Goal: Check status: Check status

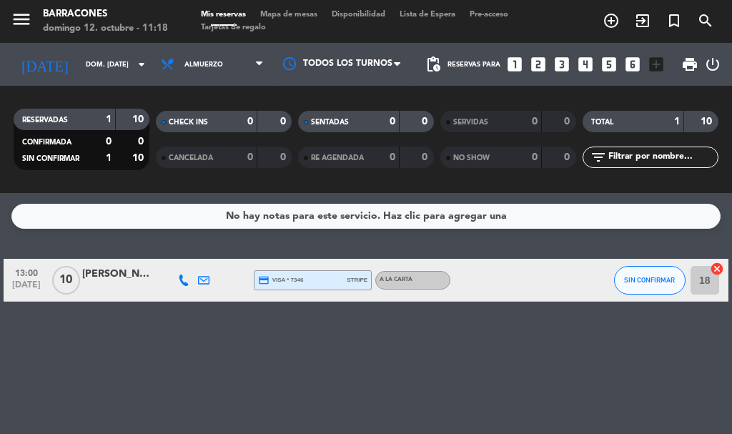
click at [128, 291] on div at bounding box center [117, 287] width 71 height 11
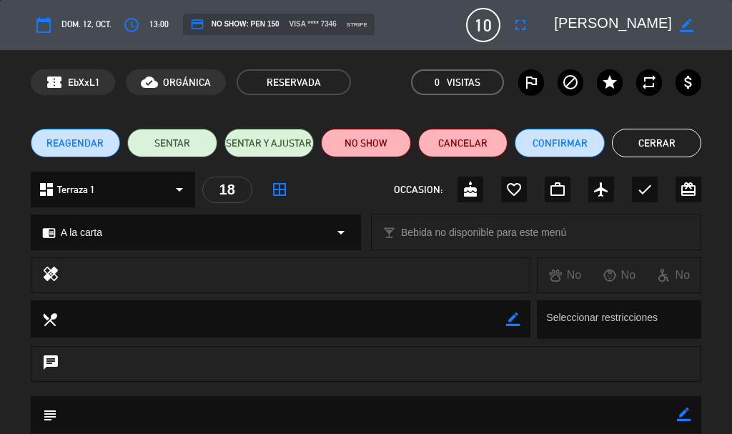
click at [663, 145] on button "Cerrar" at bounding box center [657, 143] width 90 height 29
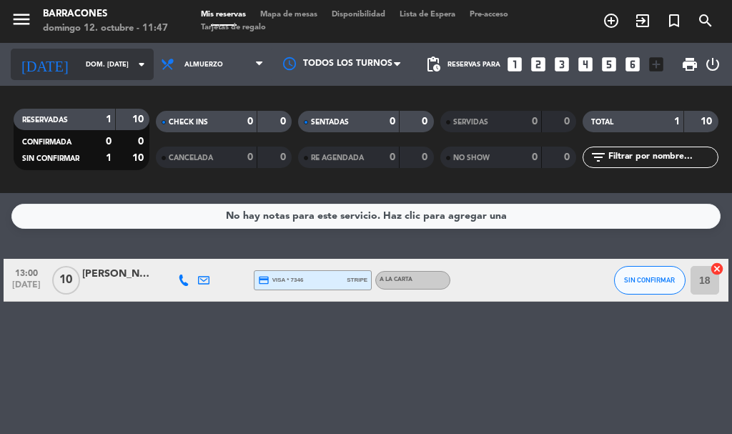
click at [109, 62] on input "dom. [DATE]" at bounding box center [126, 65] width 94 height 22
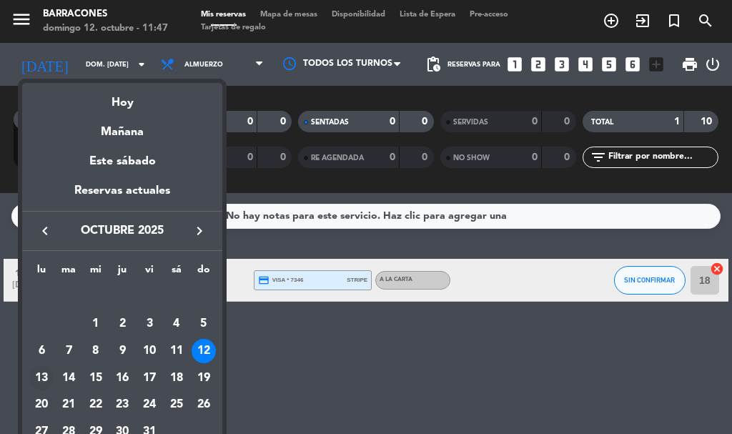
click at [42, 380] on div "13" at bounding box center [41, 378] width 24 height 24
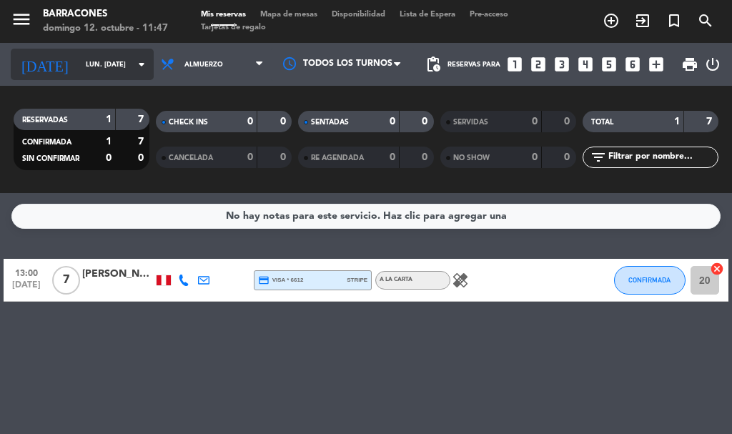
click at [133, 68] on icon "arrow_drop_down" at bounding box center [141, 64] width 17 height 17
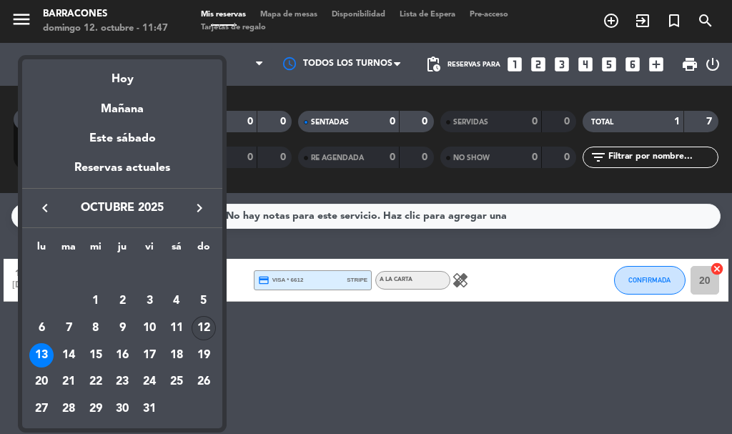
click at [202, 328] on div "12" at bounding box center [204, 328] width 24 height 24
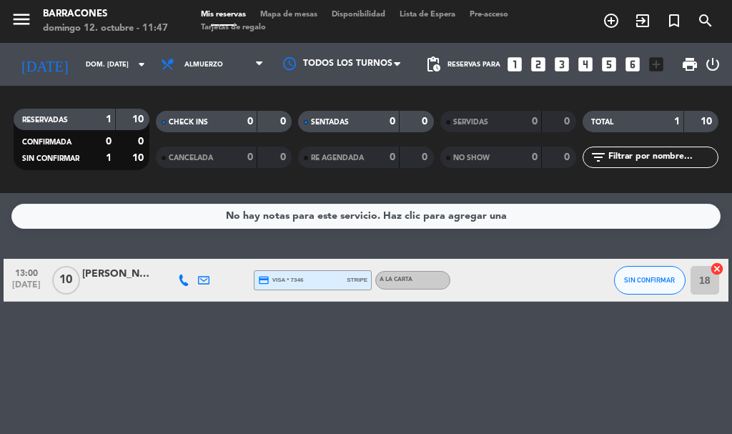
click at [119, 274] on div "[PERSON_NAME]" at bounding box center [117, 274] width 71 height 16
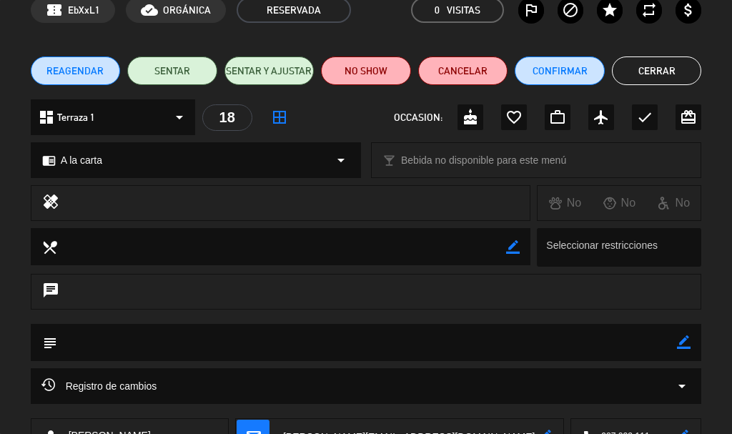
scroll to position [54, 0]
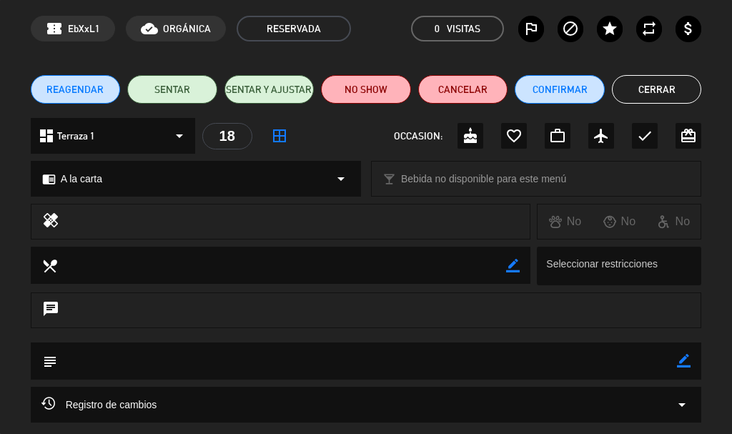
click at [671, 89] on button "Cerrar" at bounding box center [657, 89] width 90 height 29
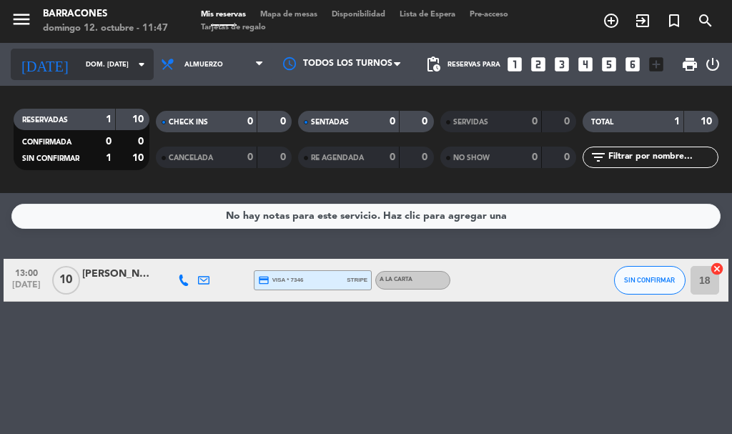
click at [101, 74] on input "dom. [DATE]" at bounding box center [126, 65] width 94 height 22
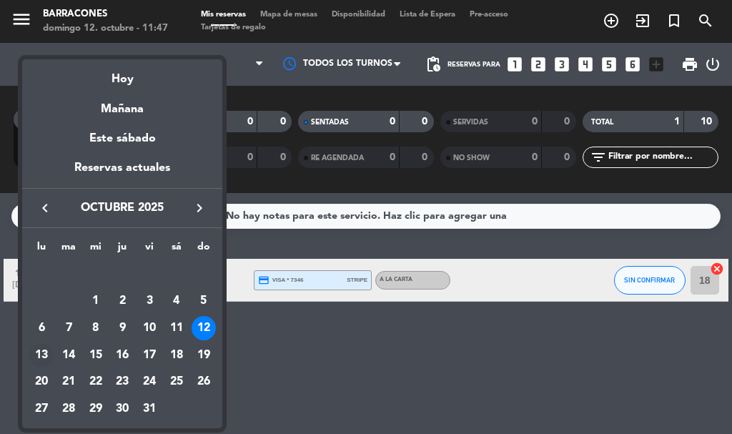
click at [41, 360] on div "13" at bounding box center [41, 355] width 24 height 24
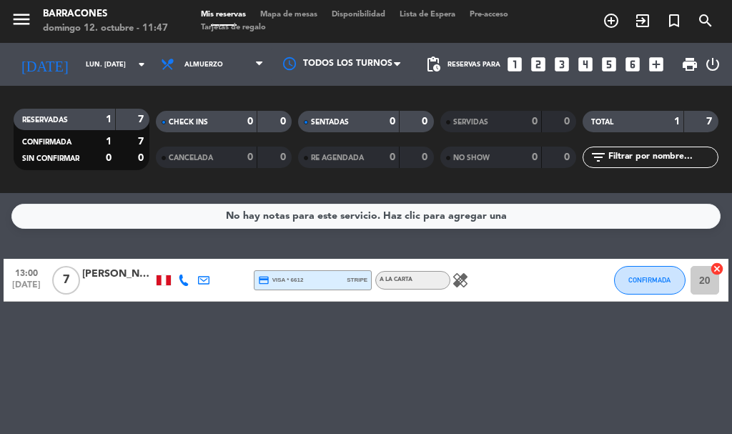
click at [468, 275] on icon "healing" at bounding box center [460, 280] width 17 height 17
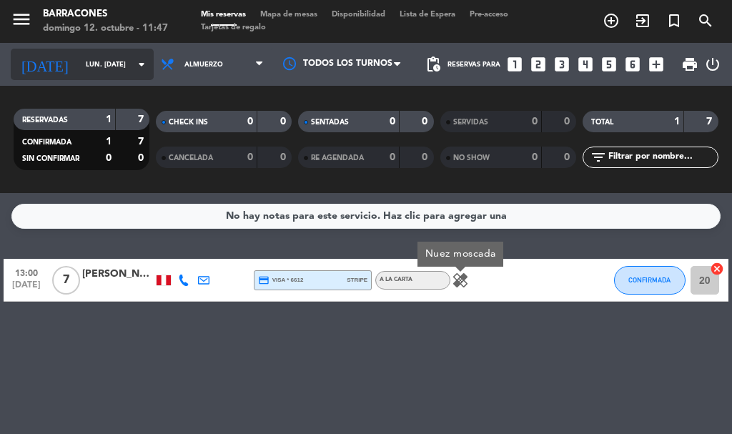
click at [102, 65] on input "lun. [DATE]" at bounding box center [126, 65] width 94 height 22
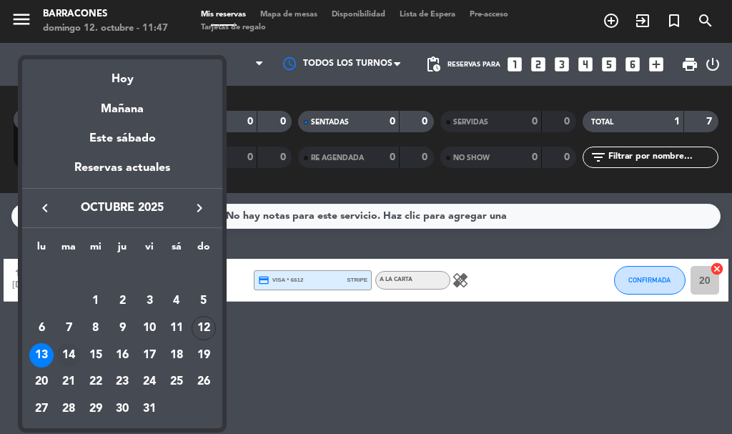
click at [69, 356] on div "14" at bounding box center [68, 355] width 24 height 24
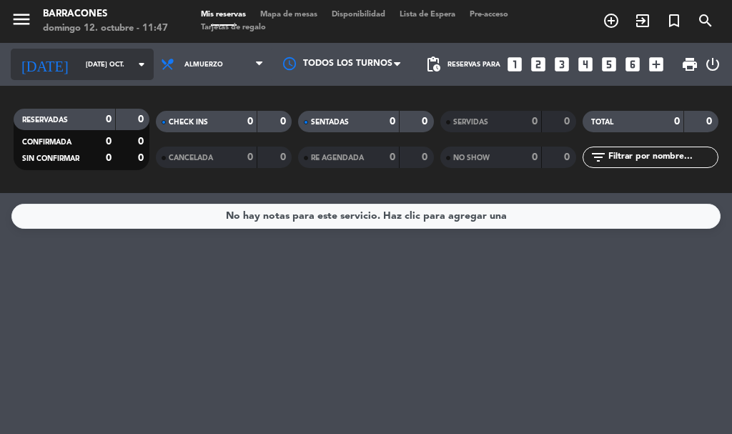
click at [108, 74] on input "[DATE] oct." at bounding box center [126, 65] width 94 height 22
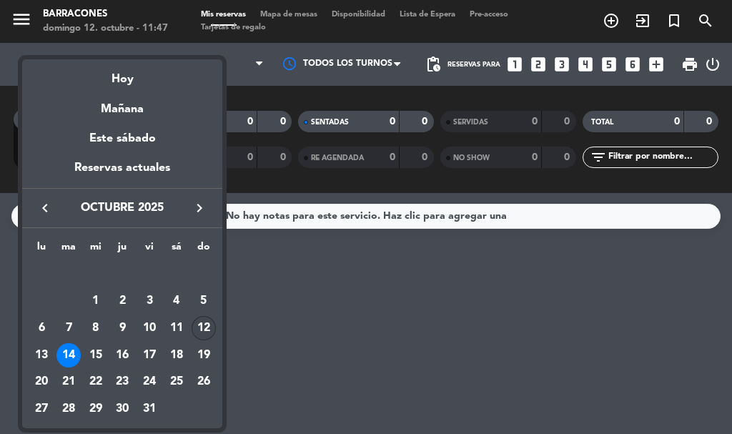
click at [209, 331] on div "12" at bounding box center [204, 328] width 24 height 24
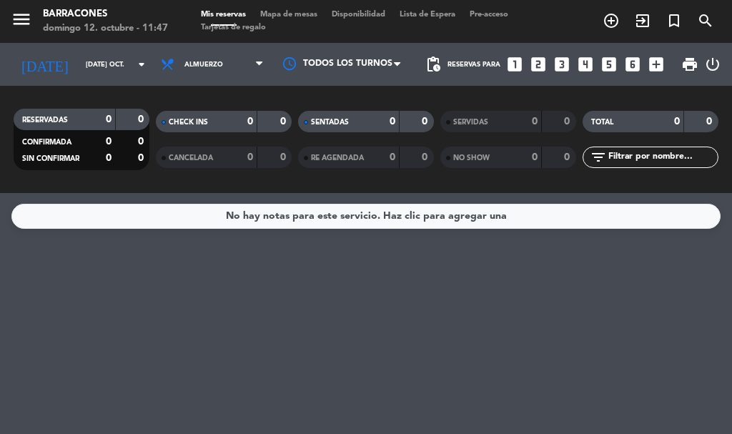
type input "dom. [DATE]"
